Goal: Task Accomplishment & Management: Manage account settings

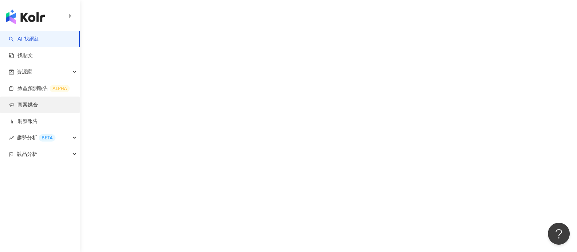
click at [31, 108] on link "商案媒合" at bounding box center [23, 104] width 29 height 7
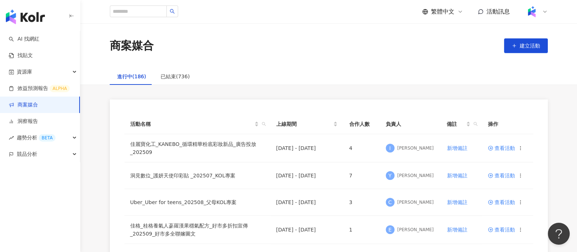
click at [396, 49] on div "商案媒合 建立活動" at bounding box center [329, 45] width 468 height 15
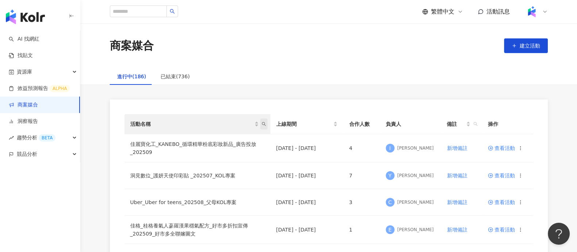
click at [264, 125] on icon "search" at bounding box center [264, 124] width 4 height 4
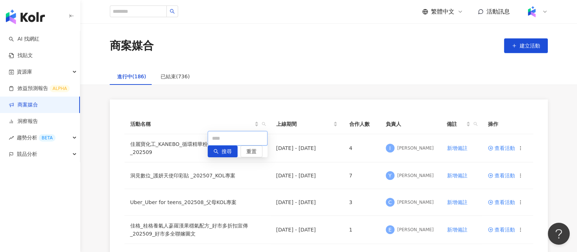
click at [230, 143] on input "text" at bounding box center [238, 138] width 60 height 15
type input "*"
type input "***"
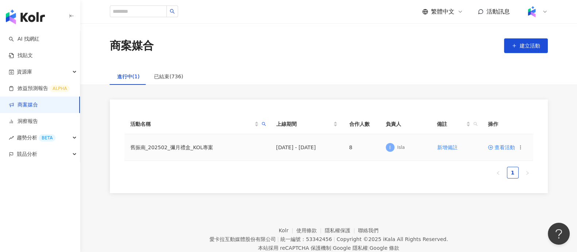
click at [500, 149] on span "查看活動" at bounding box center [501, 147] width 27 height 5
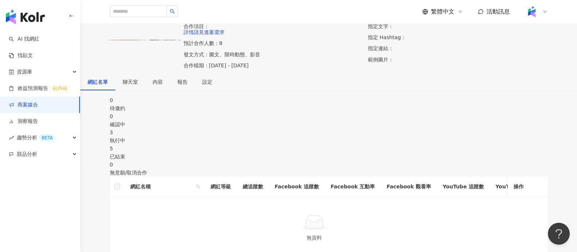
click at [328, 144] on div "執行中" at bounding box center [329, 140] width 438 height 8
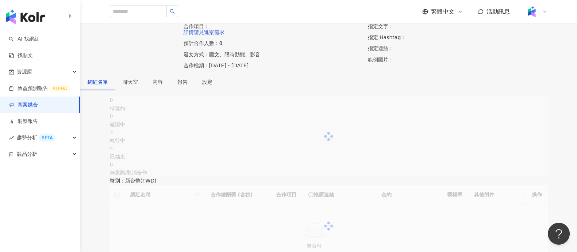
scroll to position [183, 0]
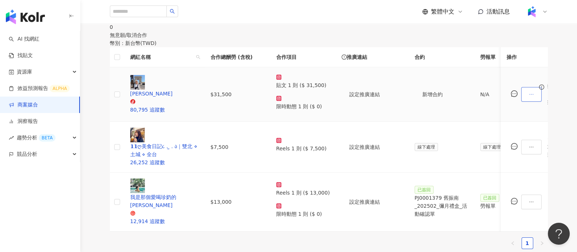
click at [530, 97] on icon "ellipsis" at bounding box center [532, 94] width 5 height 5
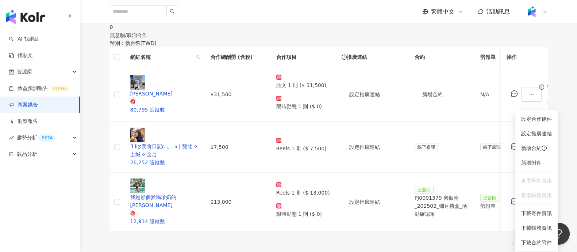
click at [404, 237] on ul "1" at bounding box center [329, 243] width 438 height 12
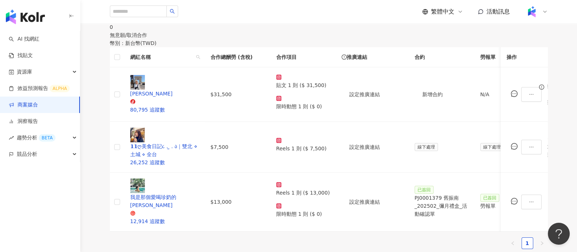
click at [409, 47] on div "幣別 ： 新台幣 ( TWD )" at bounding box center [329, 43] width 438 height 8
click at [530, 97] on icon "ellipsis" at bounding box center [532, 94] width 5 height 5
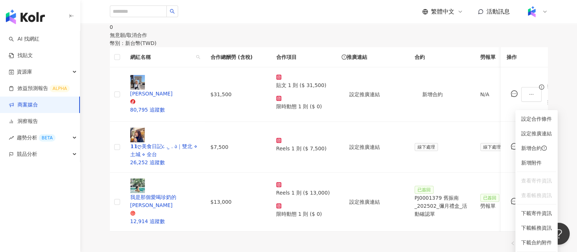
click at [403, 61] on div "推廣連結" at bounding box center [372, 57] width 61 height 8
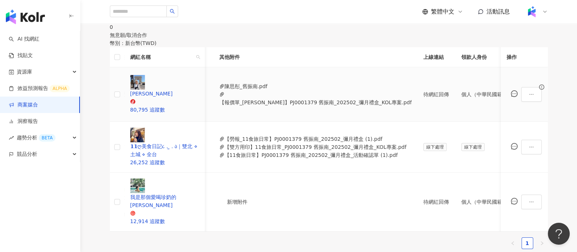
scroll to position [0, 319]
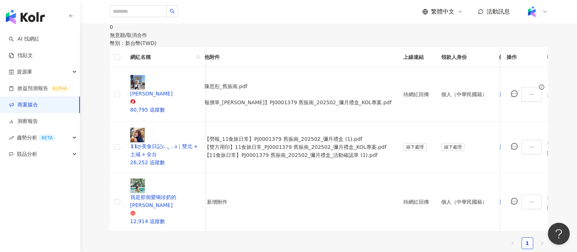
click at [455, 47] on div "幣別 ： 新台幣 ( TWD )" at bounding box center [329, 43] width 438 height 8
click at [522, 100] on button "button" at bounding box center [532, 94] width 20 height 15
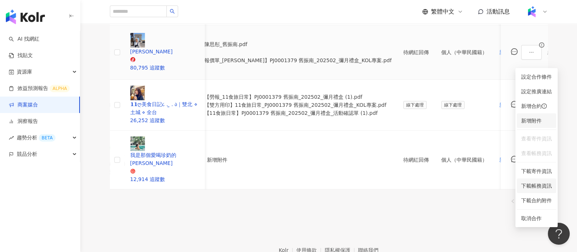
scroll to position [252, 0]
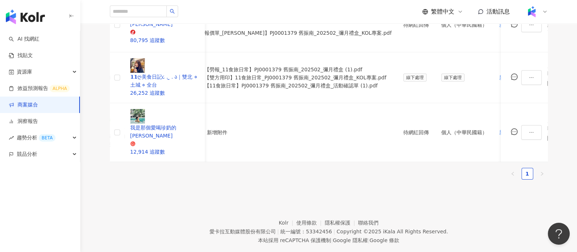
click at [365, 168] on ul "1" at bounding box center [329, 174] width 438 height 12
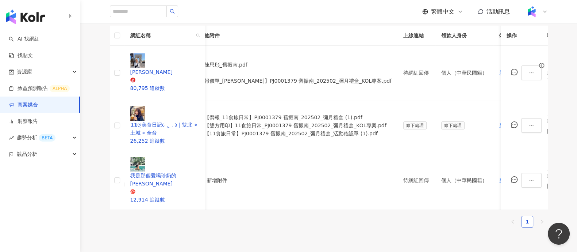
scroll to position [115, 0]
